Goal: Task Accomplishment & Management: Complete application form

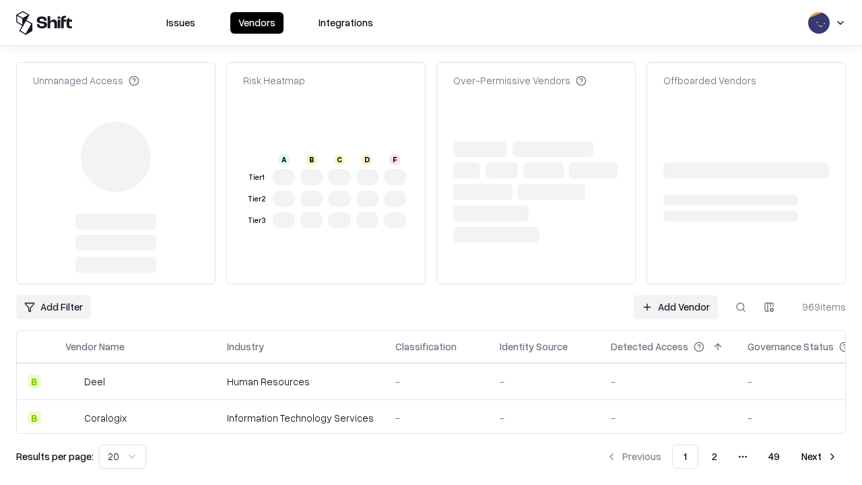
click at [676, 295] on link "Add Vendor" at bounding box center [676, 307] width 84 height 24
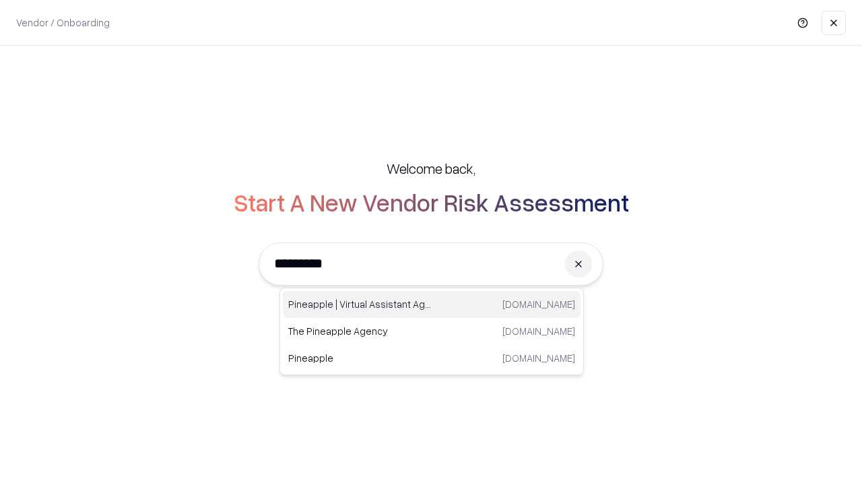
click at [432, 304] on div "Pineapple | Virtual Assistant Agency trypineapple.com" at bounding box center [432, 304] width 298 height 27
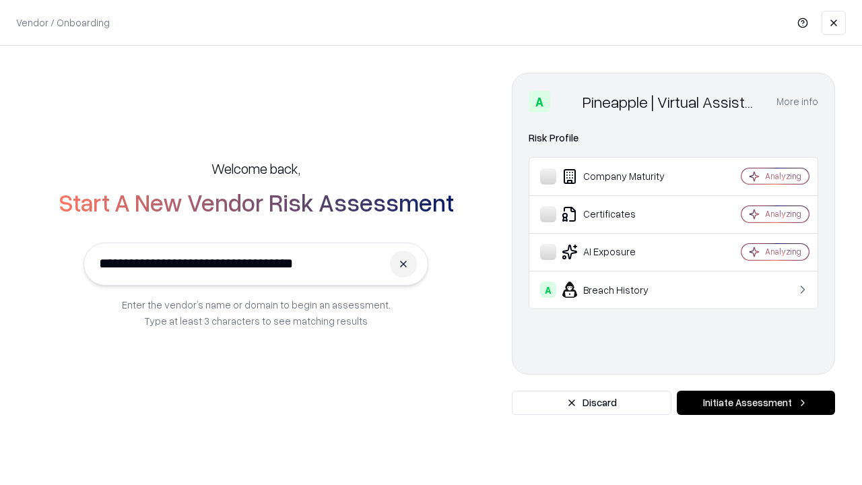
type input "**********"
click at [756, 403] on button "Initiate Assessment" at bounding box center [756, 403] width 158 height 24
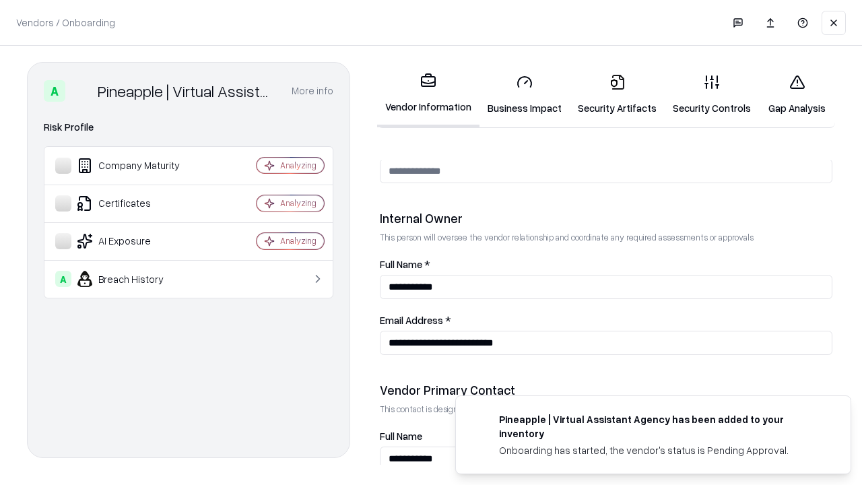
scroll to position [698, 0]
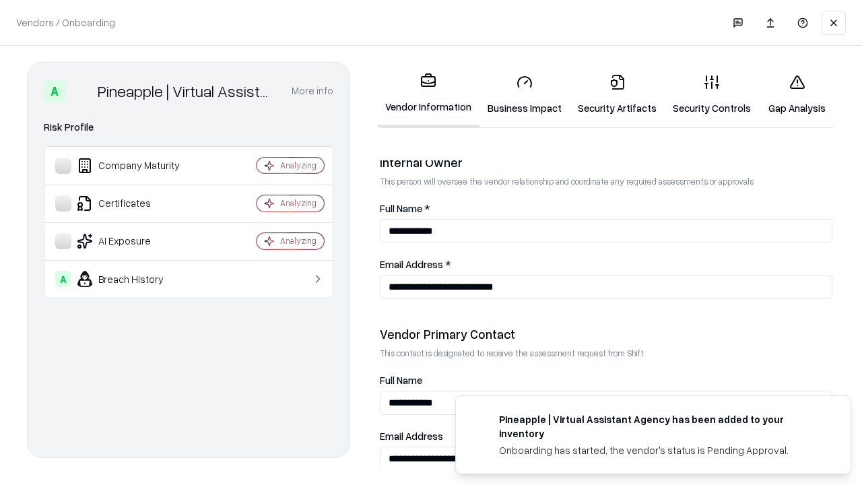
click at [617, 94] on link "Security Artifacts" at bounding box center [617, 94] width 95 height 63
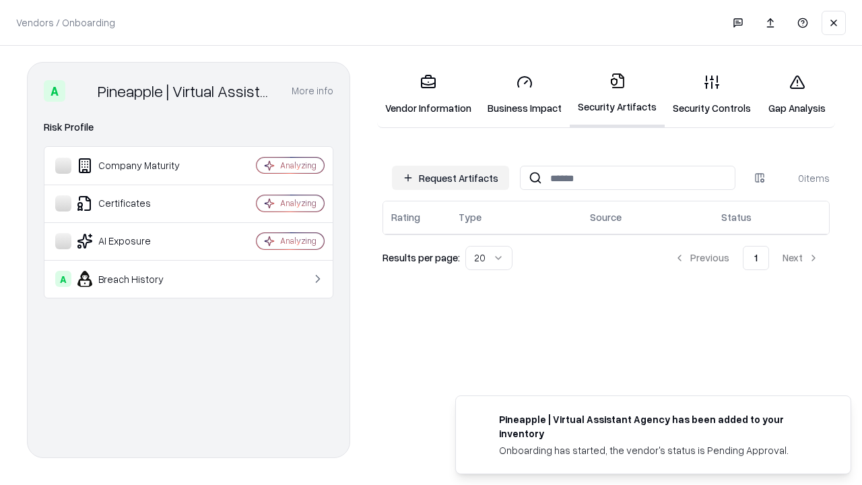
click at [451, 178] on button "Request Artifacts" at bounding box center [450, 178] width 117 height 24
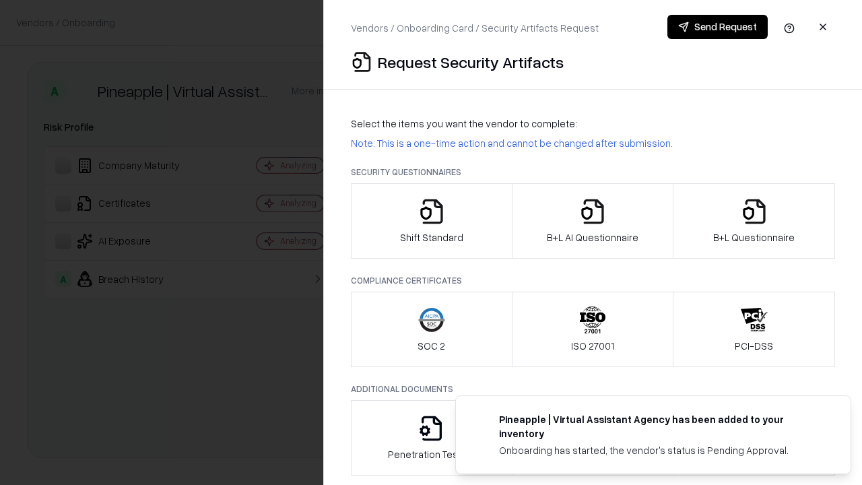
click at [754, 221] on icon "button" at bounding box center [754, 211] width 27 height 27
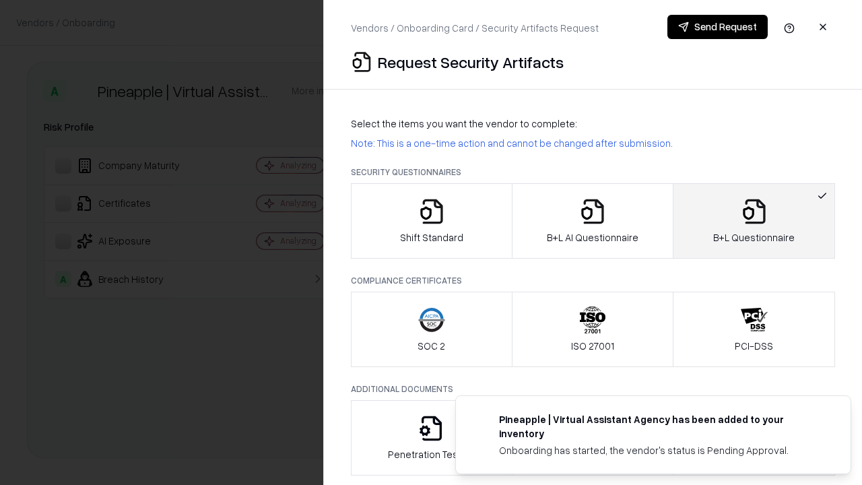
click at [592, 221] on icon "button" at bounding box center [592, 211] width 27 height 27
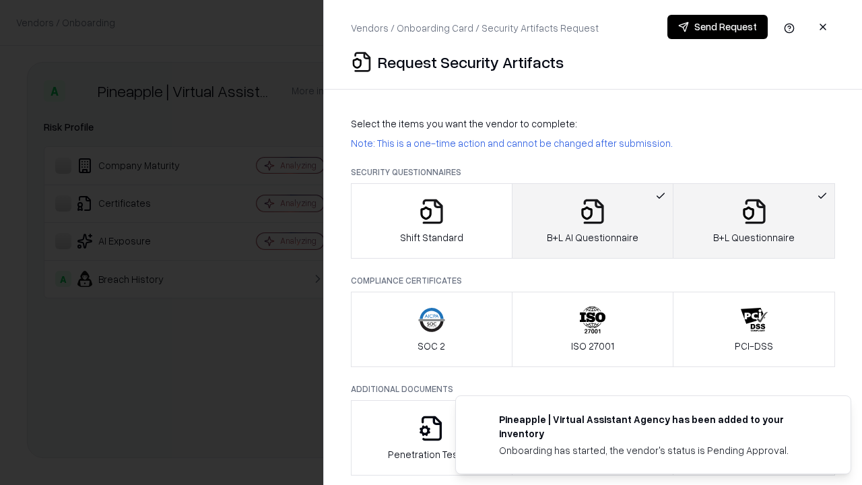
click at [717, 27] on button "Send Request" at bounding box center [718, 27] width 100 height 24
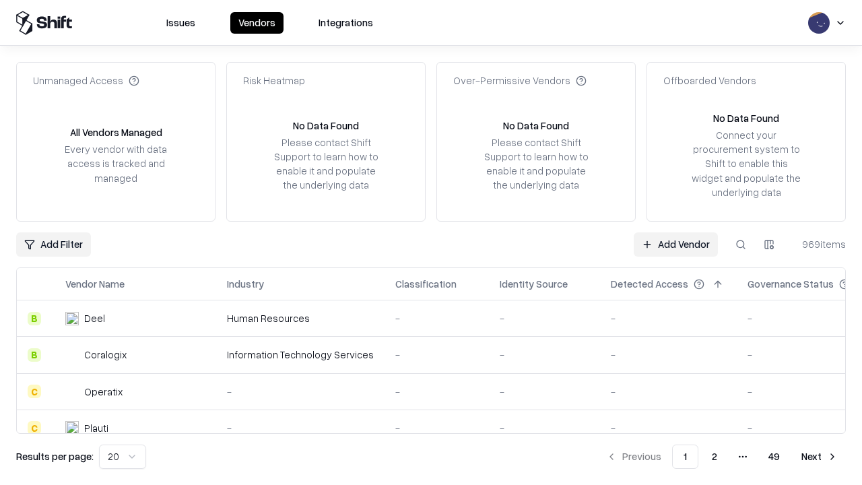
click at [741, 244] on button at bounding box center [741, 244] width 24 height 24
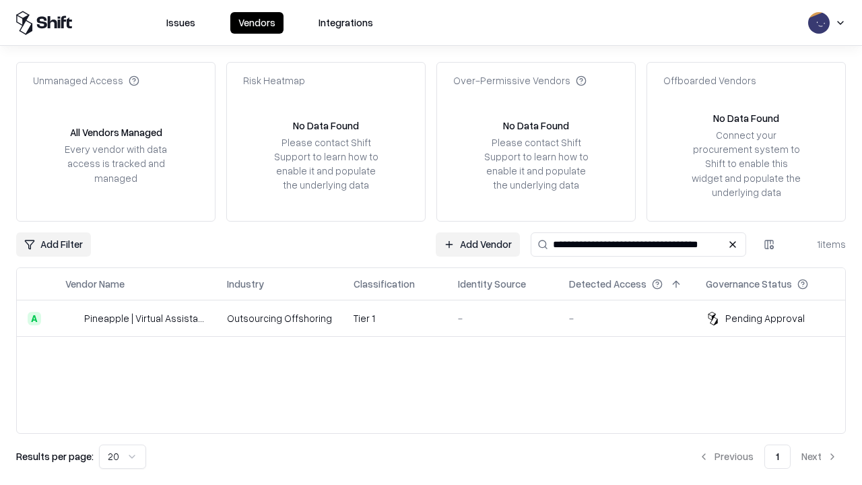
type input "**********"
click at [439, 318] on td "Tier 1" at bounding box center [395, 318] width 104 height 36
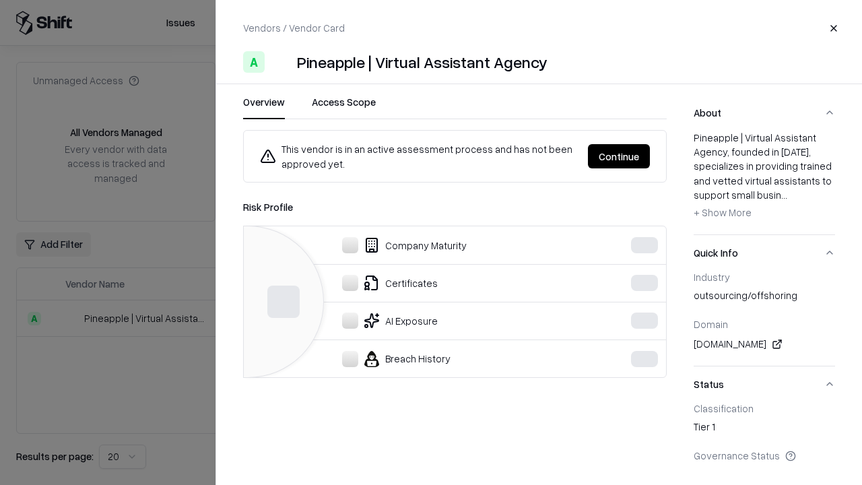
click at [619, 156] on button "Continue" at bounding box center [619, 156] width 62 height 24
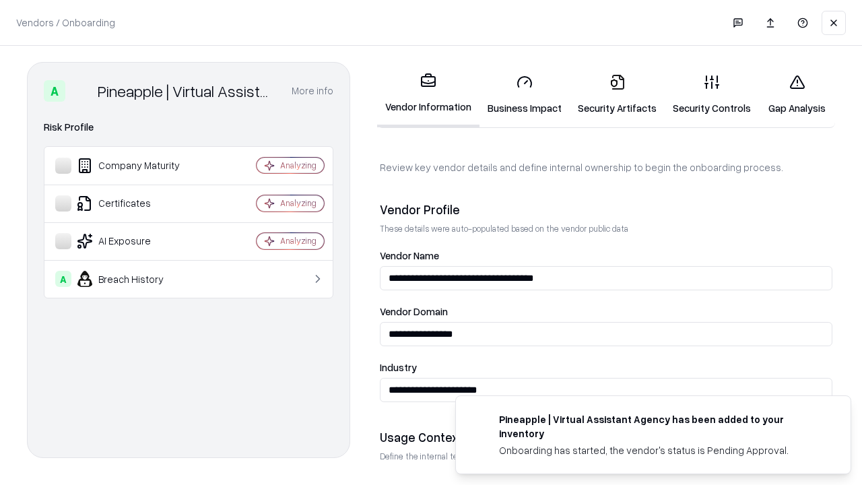
click at [617, 94] on link "Security Artifacts" at bounding box center [617, 94] width 95 height 63
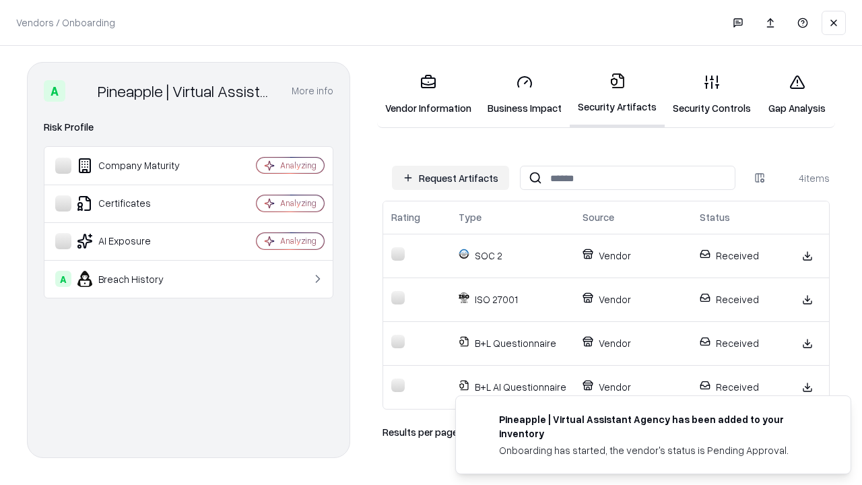
click at [797, 94] on link "Gap Analysis" at bounding box center [797, 94] width 76 height 63
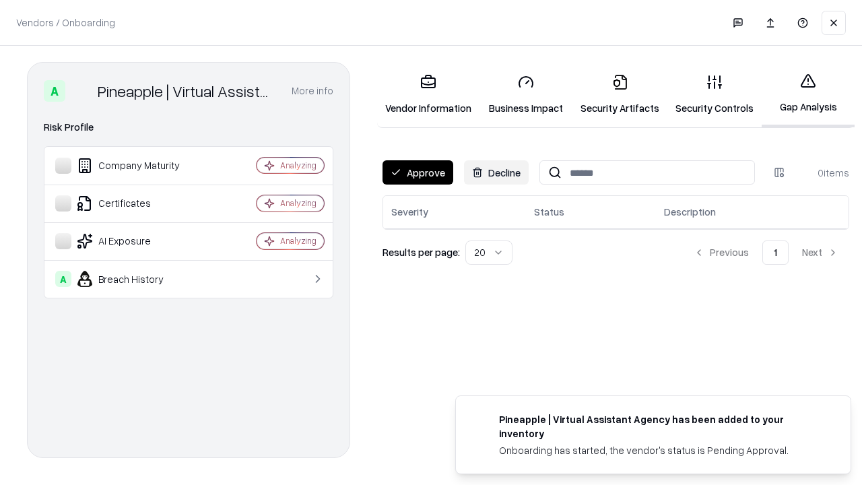
click at [418, 172] on button "Approve" at bounding box center [418, 172] width 71 height 24
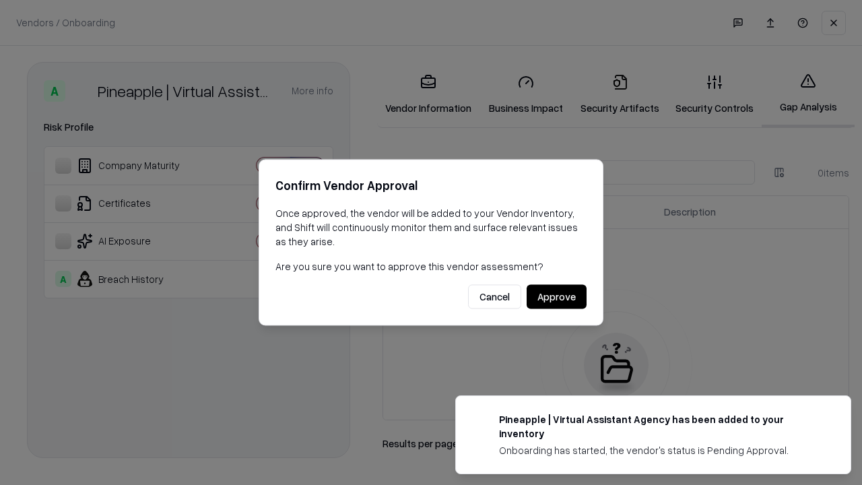
click at [556, 296] on button "Approve" at bounding box center [557, 297] width 60 height 24
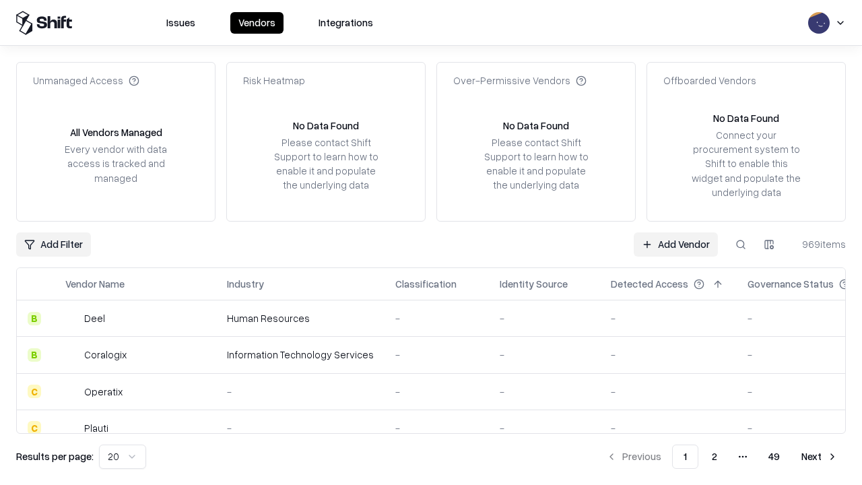
type input "**********"
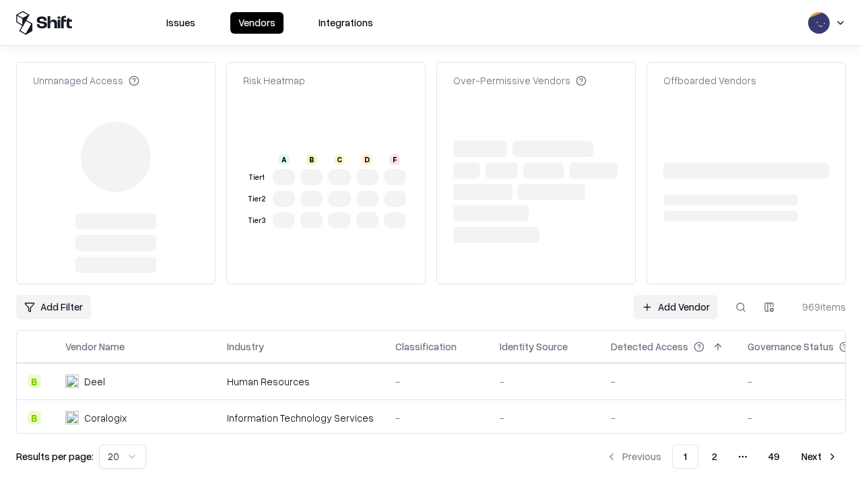
click at [676, 307] on link "Add Vendor" at bounding box center [676, 307] width 84 height 24
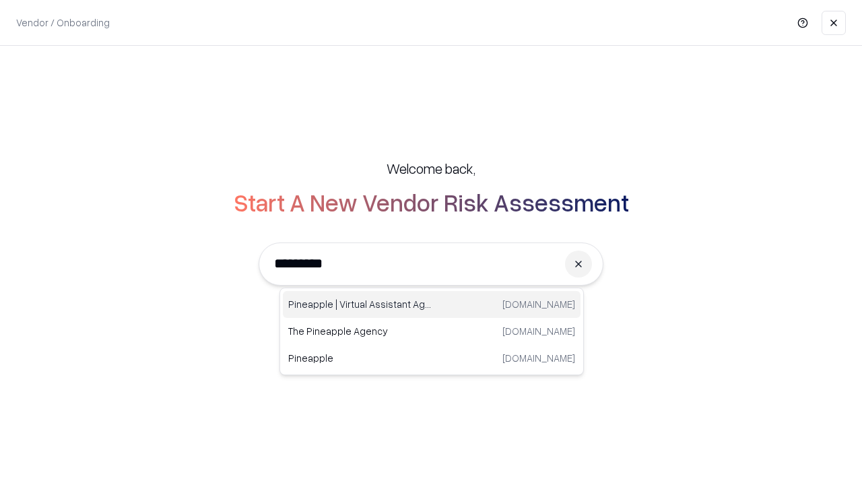
click at [432, 304] on div "Pineapple | Virtual Assistant Agency [DOMAIN_NAME]" at bounding box center [432, 304] width 298 height 27
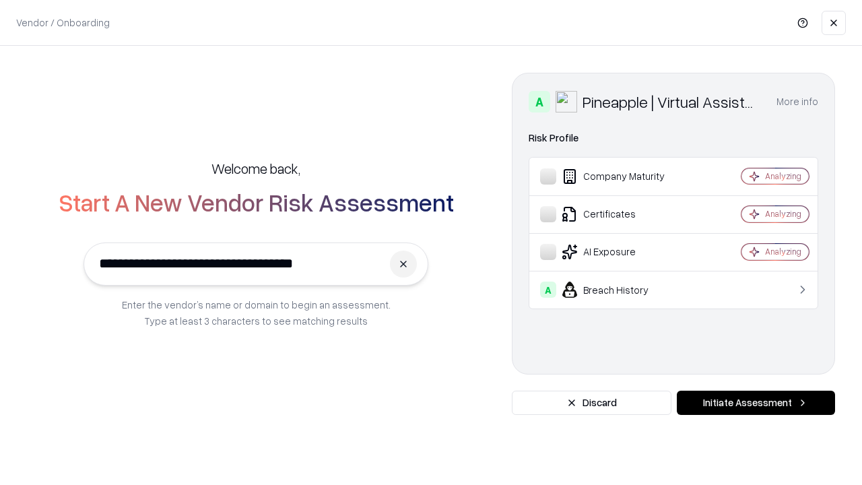
type input "**********"
click at [756, 403] on button "Initiate Assessment" at bounding box center [756, 403] width 158 height 24
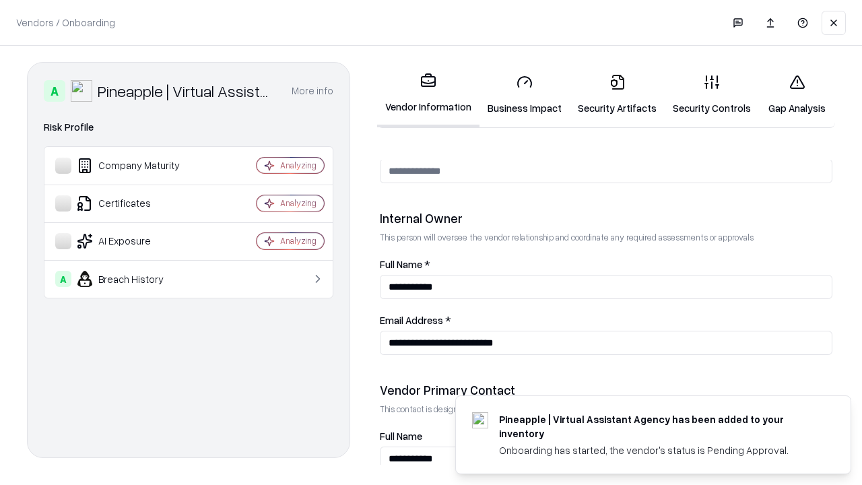
scroll to position [698, 0]
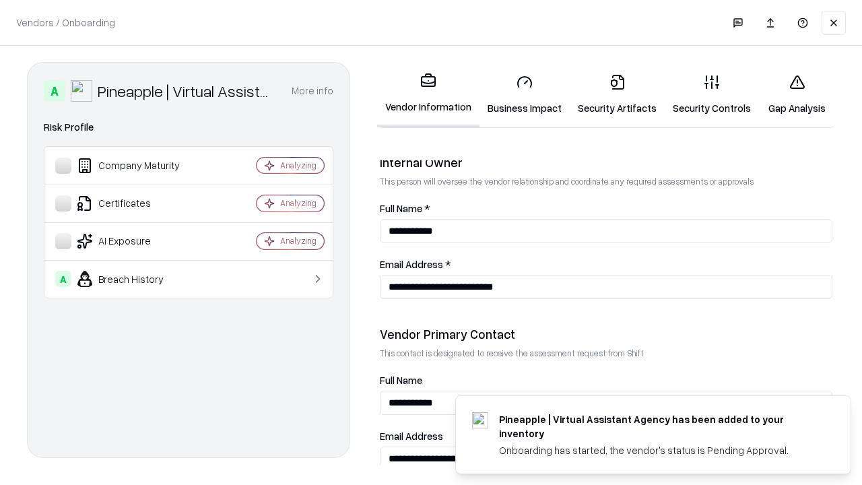
click at [797, 94] on link "Gap Analysis" at bounding box center [797, 94] width 76 height 63
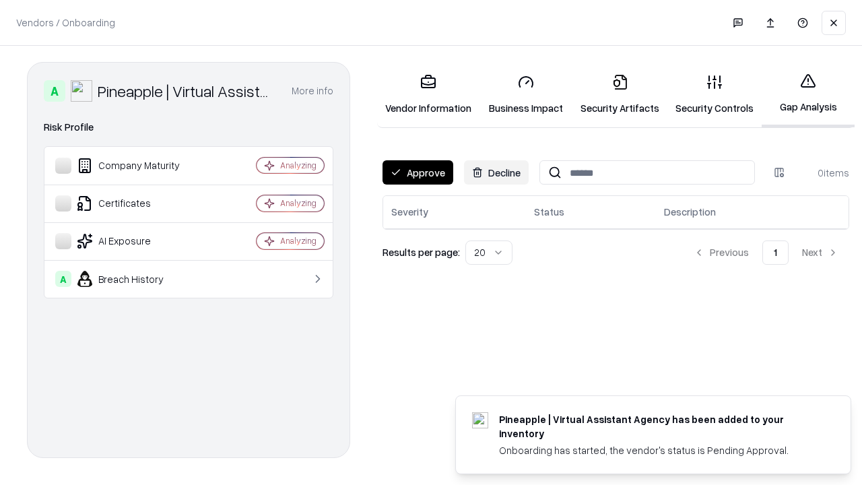
click at [418, 172] on button "Approve" at bounding box center [418, 172] width 71 height 24
